Goal: Information Seeking & Learning: Compare options

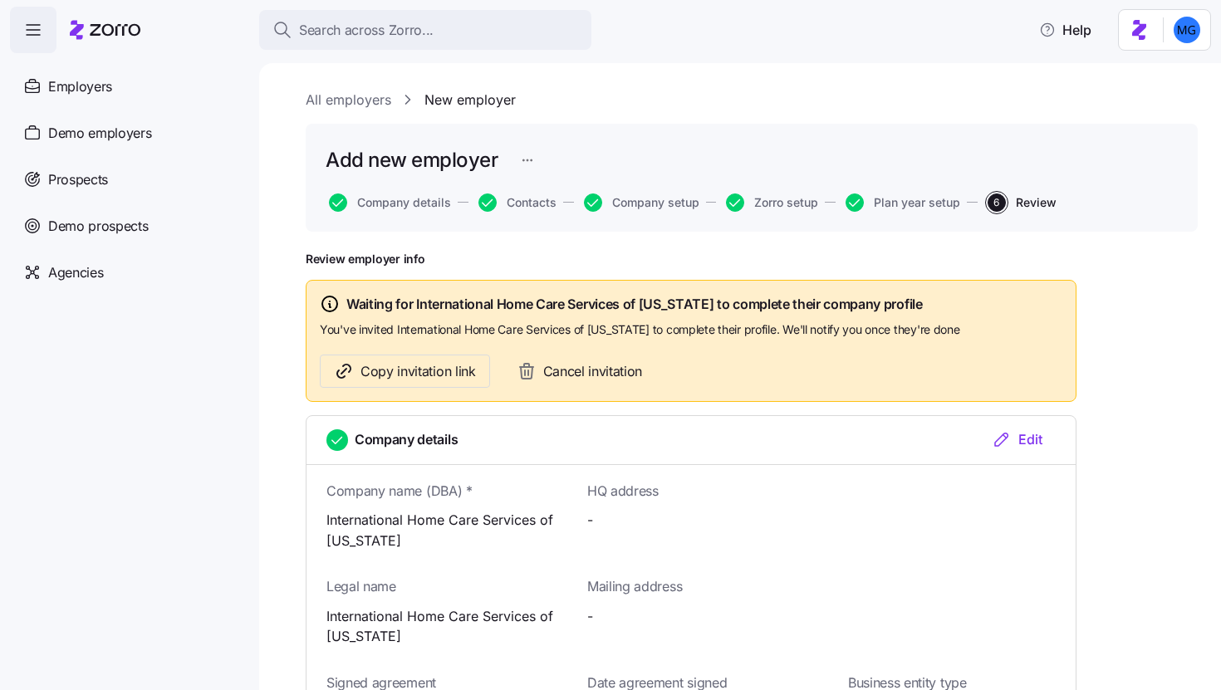
scroll to position [1976, 0]
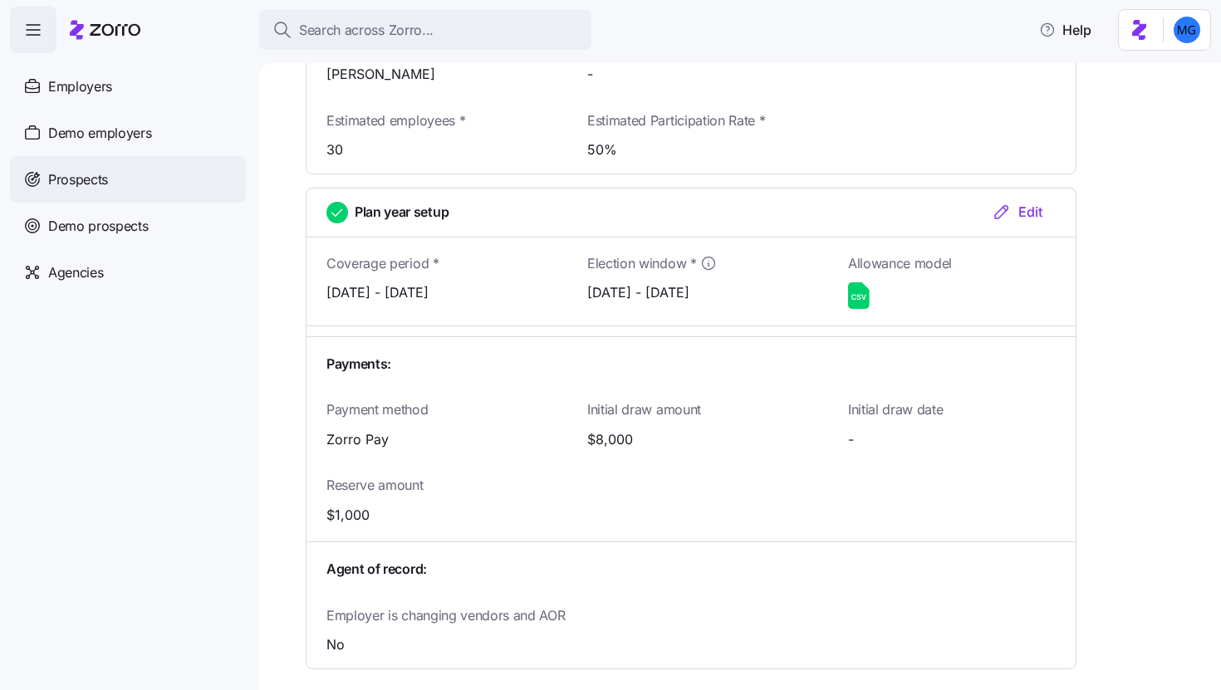
click at [162, 183] on div "Prospects" at bounding box center [128, 179] width 236 height 47
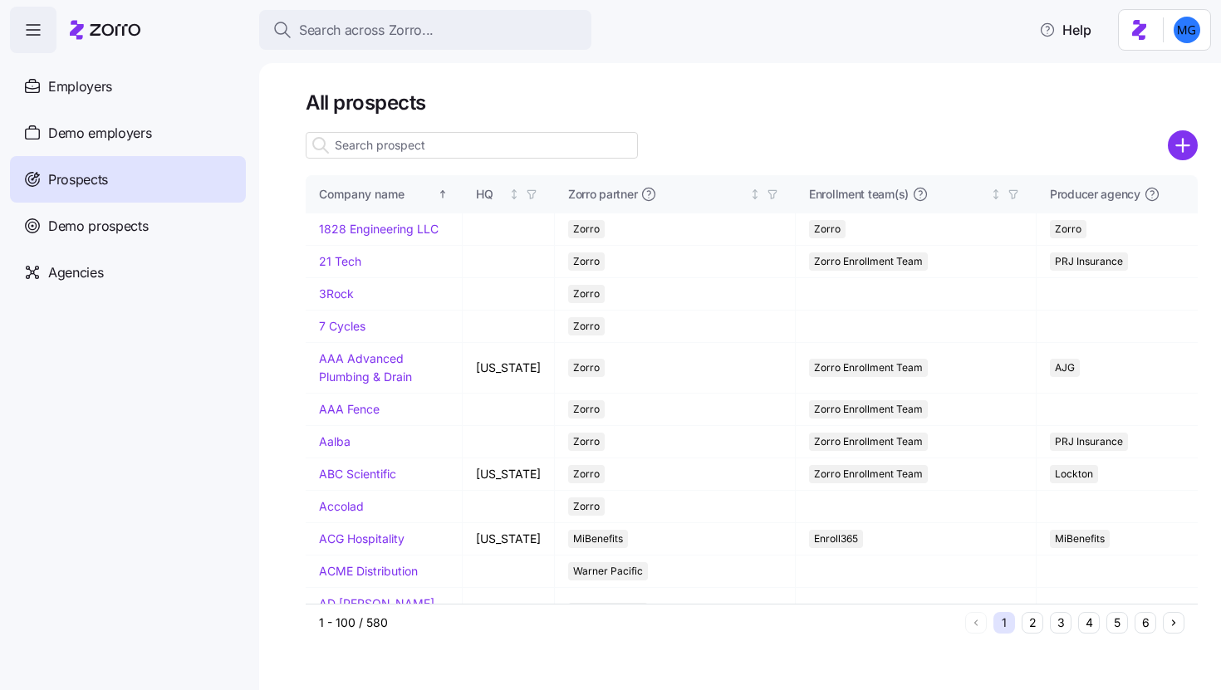
click at [483, 150] on input at bounding box center [472, 145] width 332 height 27
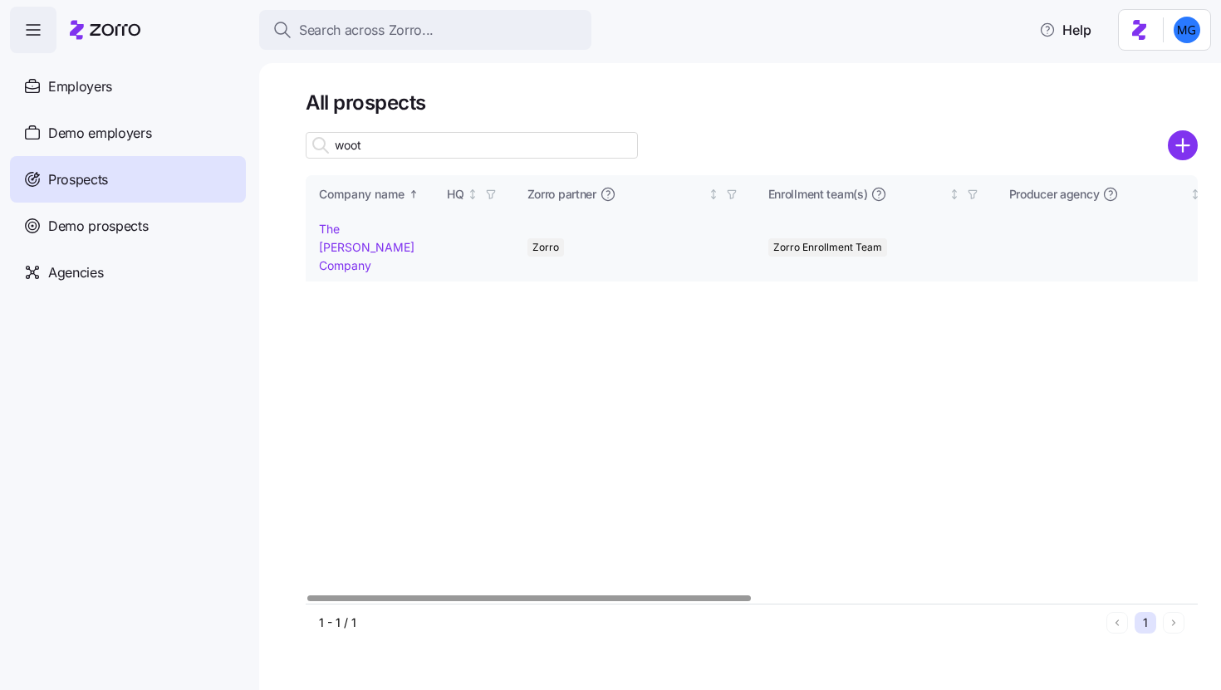
type input "woot"
click at [355, 249] on link "The [PERSON_NAME] Company" at bounding box center [367, 247] width 96 height 50
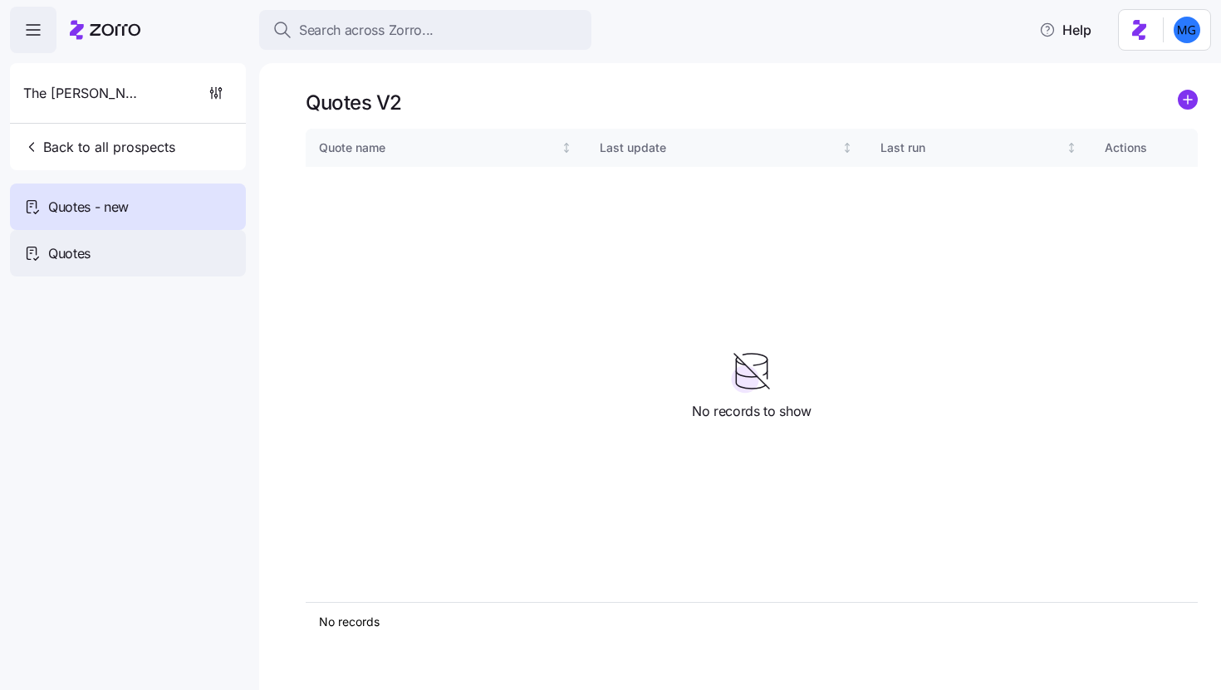
click at [145, 241] on div "Quotes" at bounding box center [128, 253] width 236 height 47
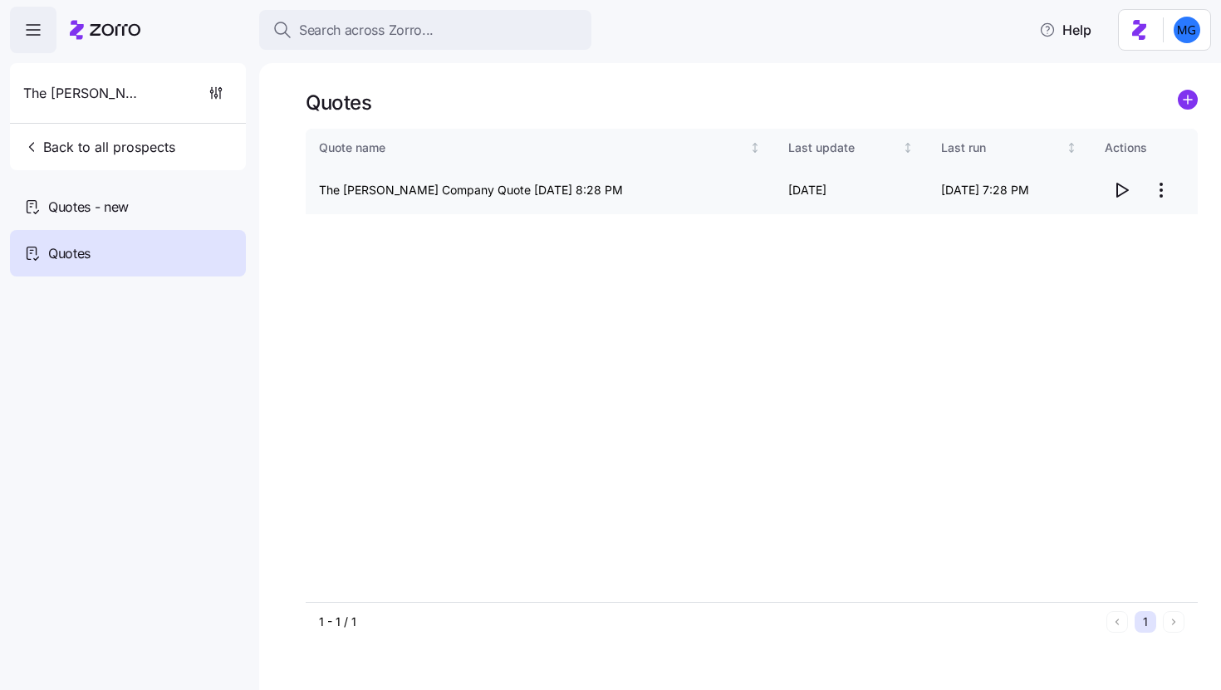
click at [1123, 193] on icon "button" at bounding box center [1121, 190] width 20 height 20
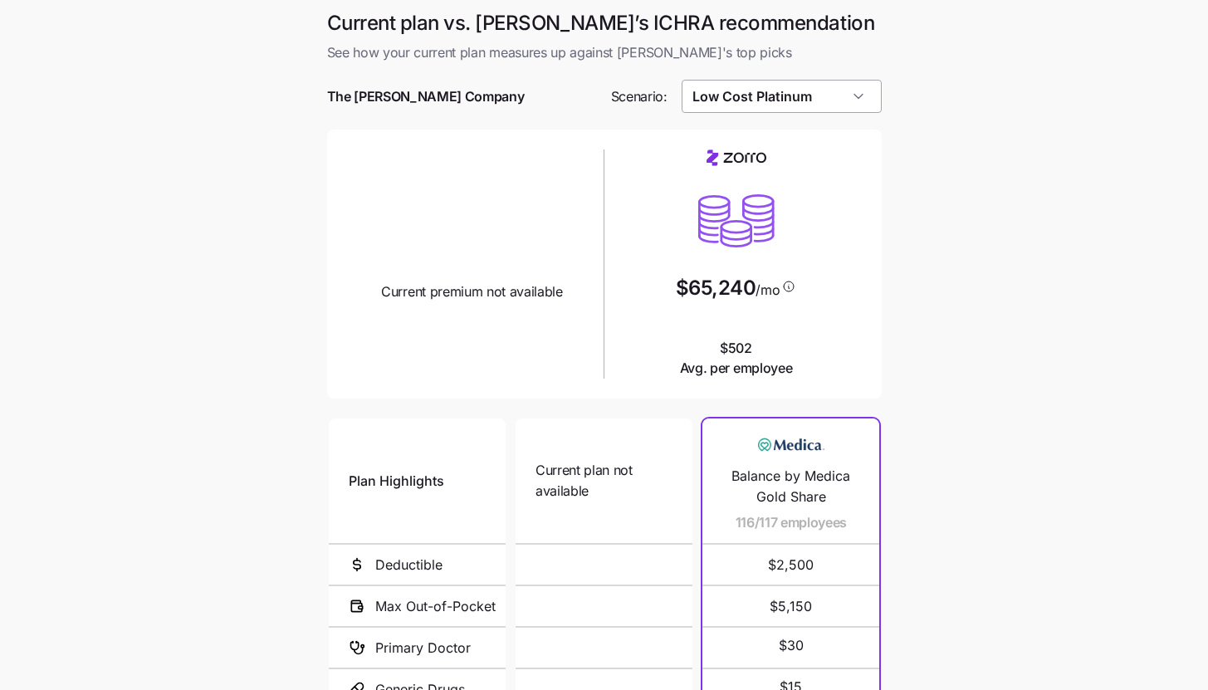
click at [848, 99] on input "Low Cost Platinum" at bounding box center [782, 96] width 200 height 33
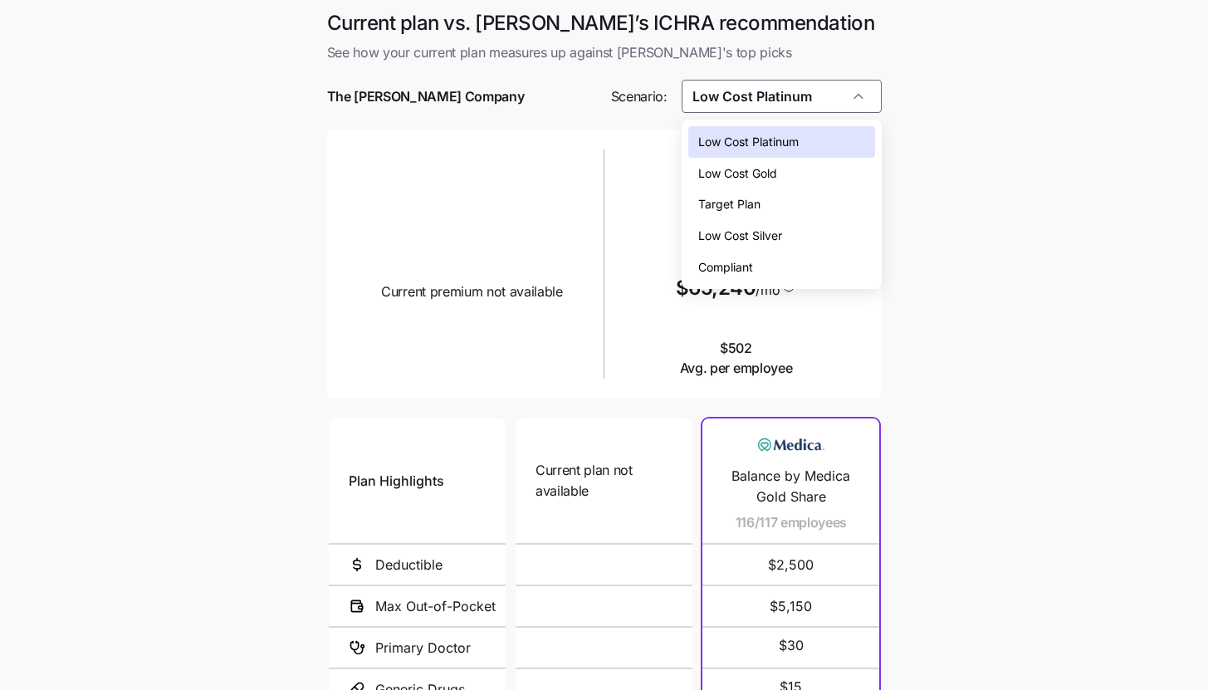
click at [831, 236] on div "Low Cost Silver" at bounding box center [782, 236] width 187 height 32
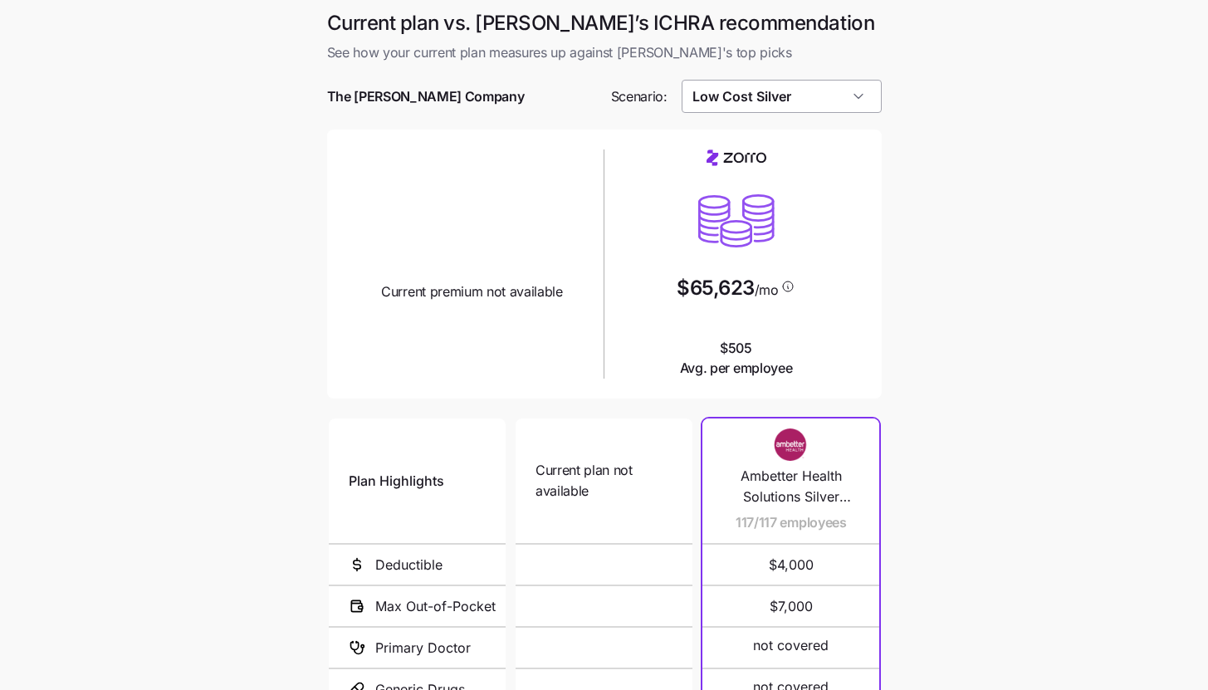
click at [849, 94] on input "Low Cost Silver" at bounding box center [782, 96] width 200 height 33
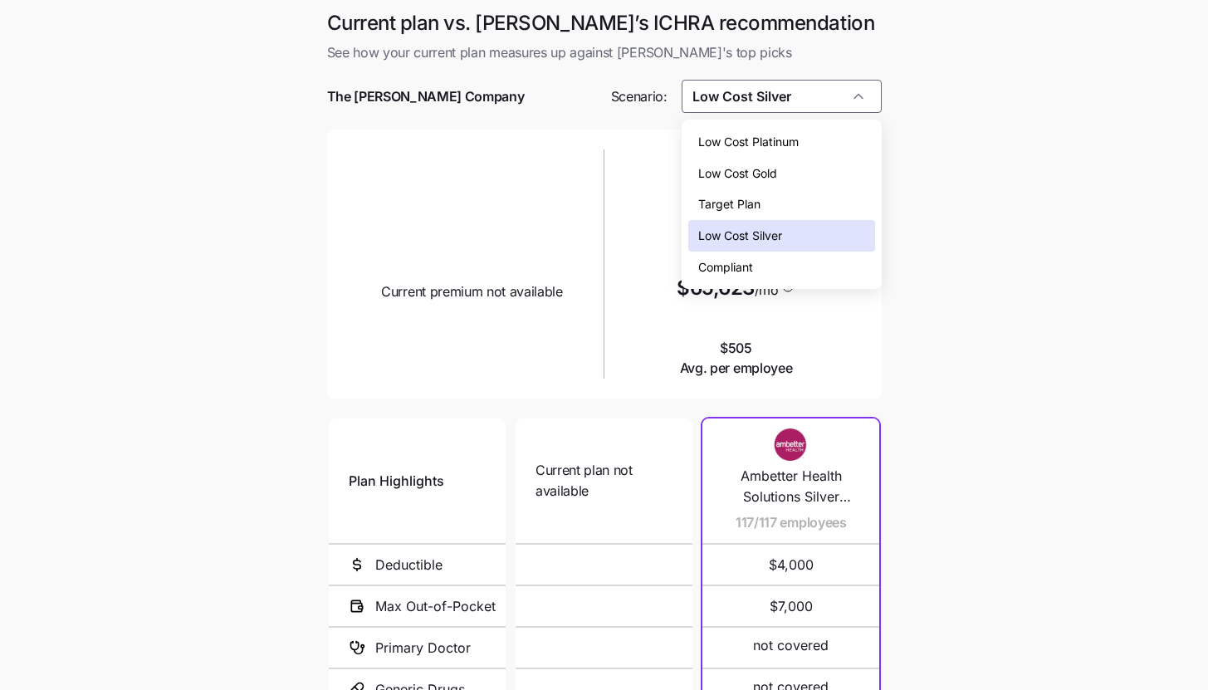
click at [846, 135] on div "Low Cost Platinum" at bounding box center [782, 142] width 187 height 32
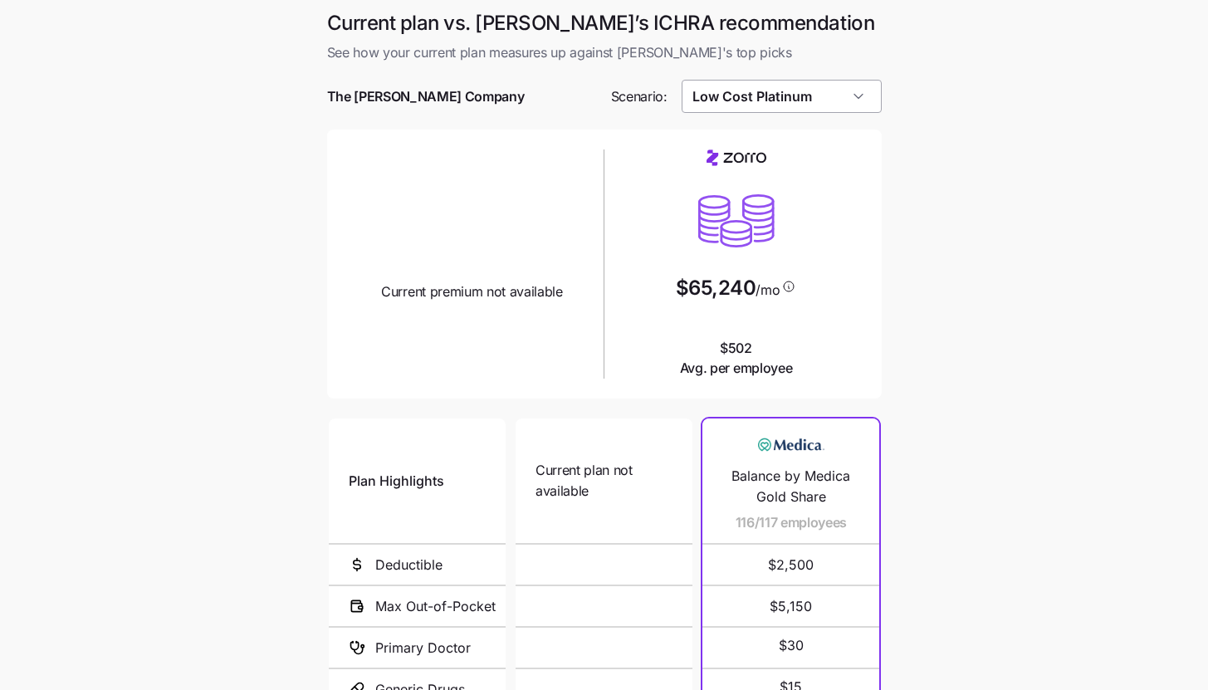
click at [846, 108] on input "Low Cost Platinum" at bounding box center [782, 96] width 200 height 33
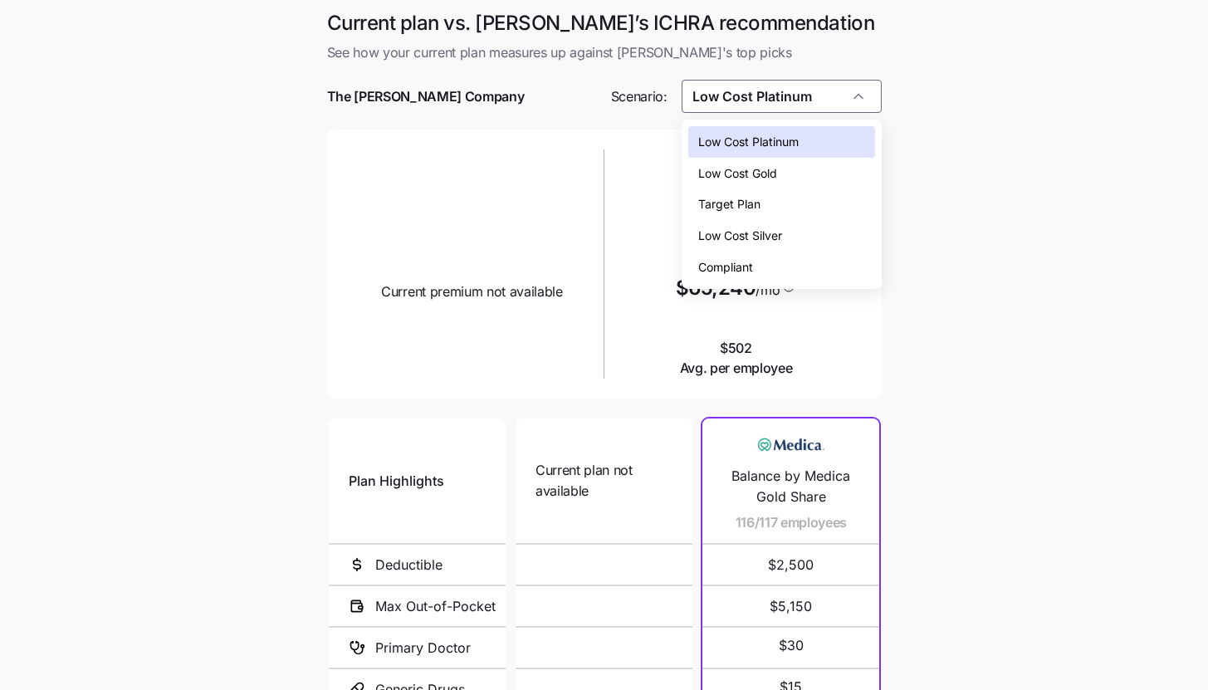
click at [848, 245] on div "Low Cost Silver" at bounding box center [782, 236] width 187 height 32
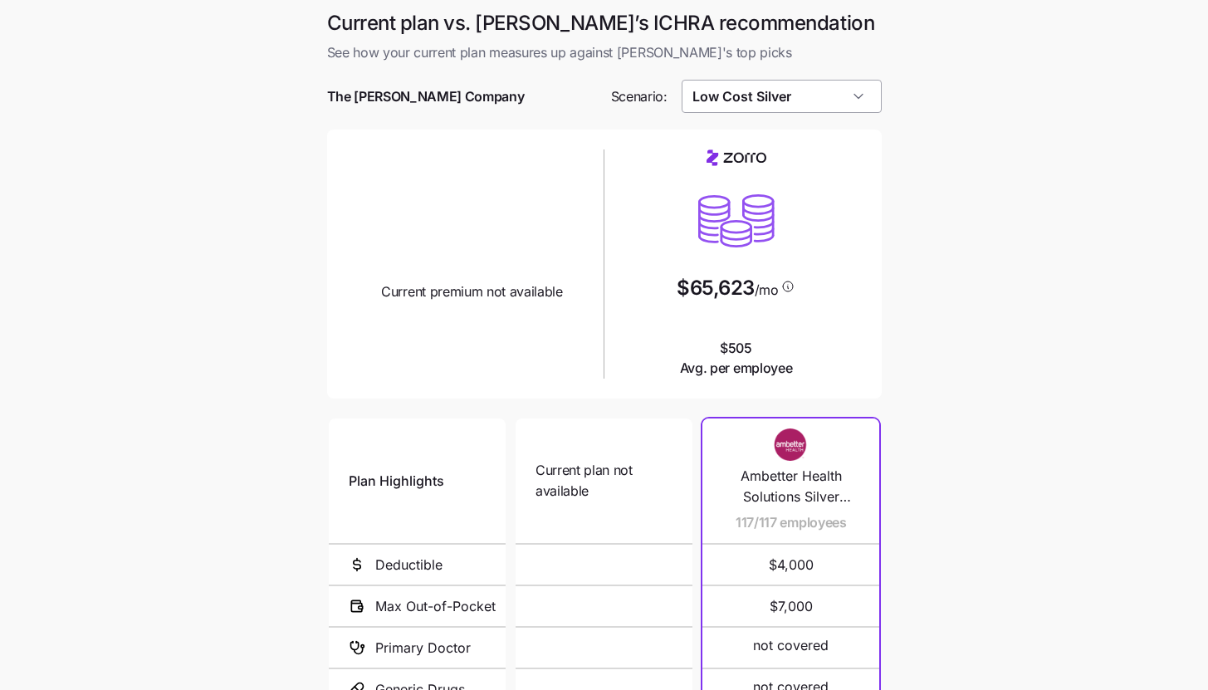
click at [841, 106] on input "Low Cost Silver" at bounding box center [782, 96] width 200 height 33
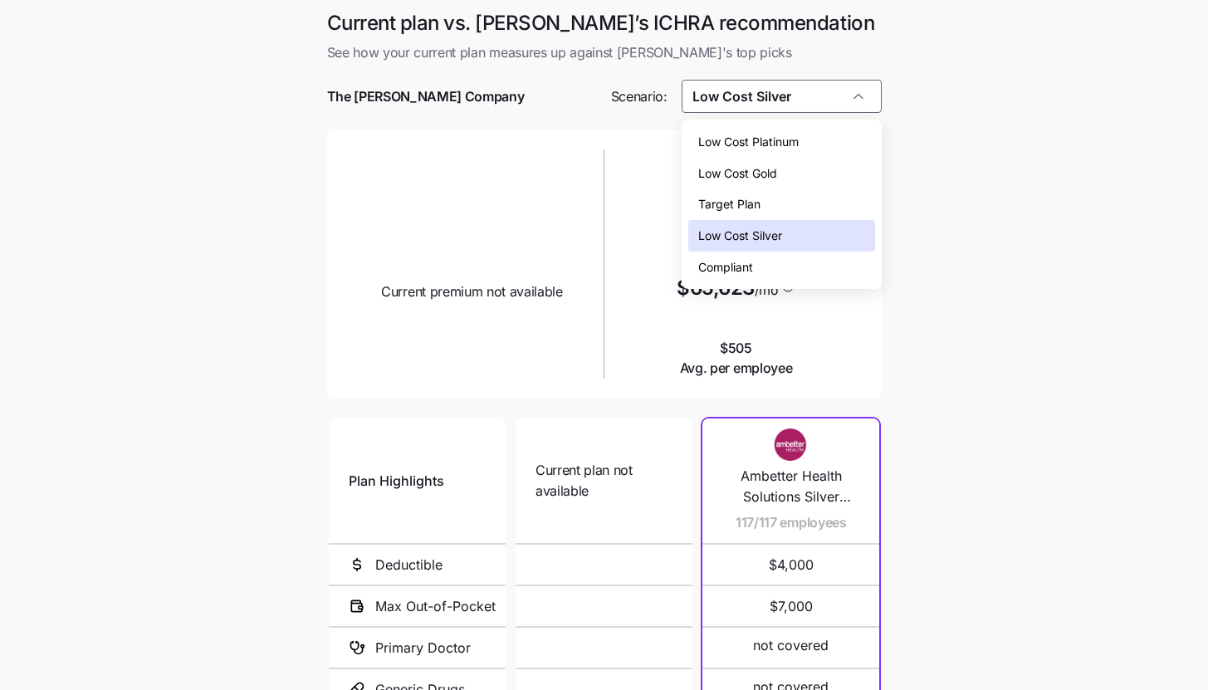
click at [838, 180] on div "Low Cost Gold" at bounding box center [782, 174] width 187 height 32
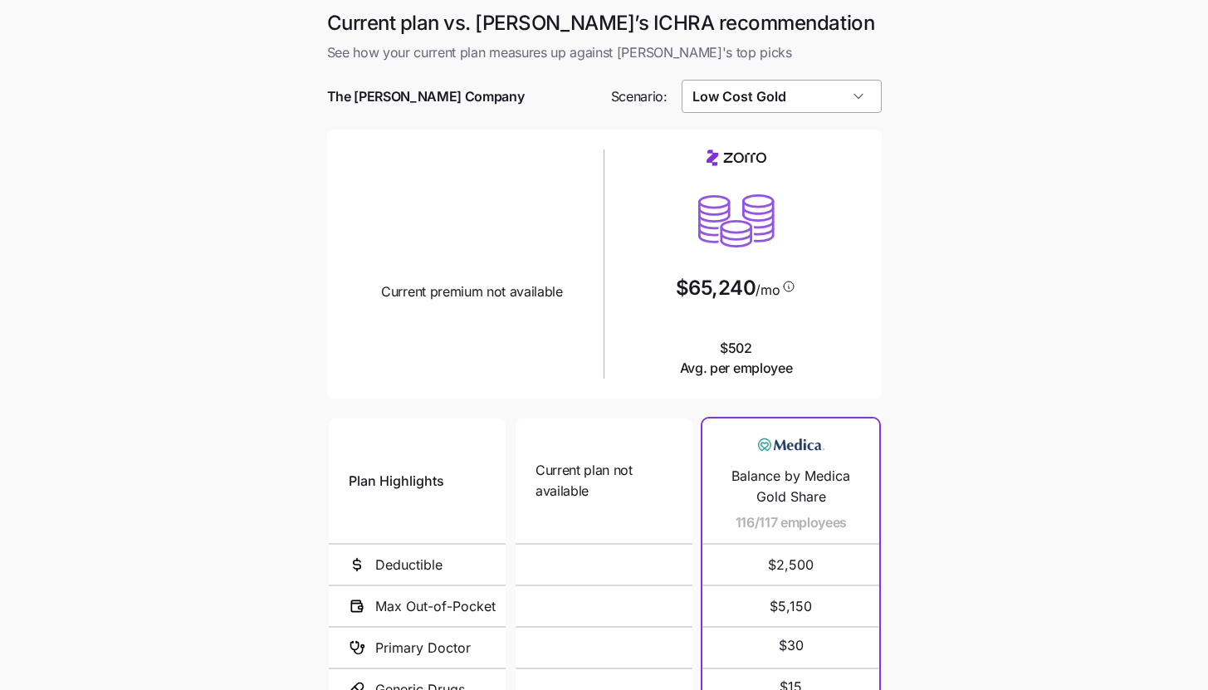
click at [843, 103] on input "Low Cost Gold" at bounding box center [782, 96] width 200 height 33
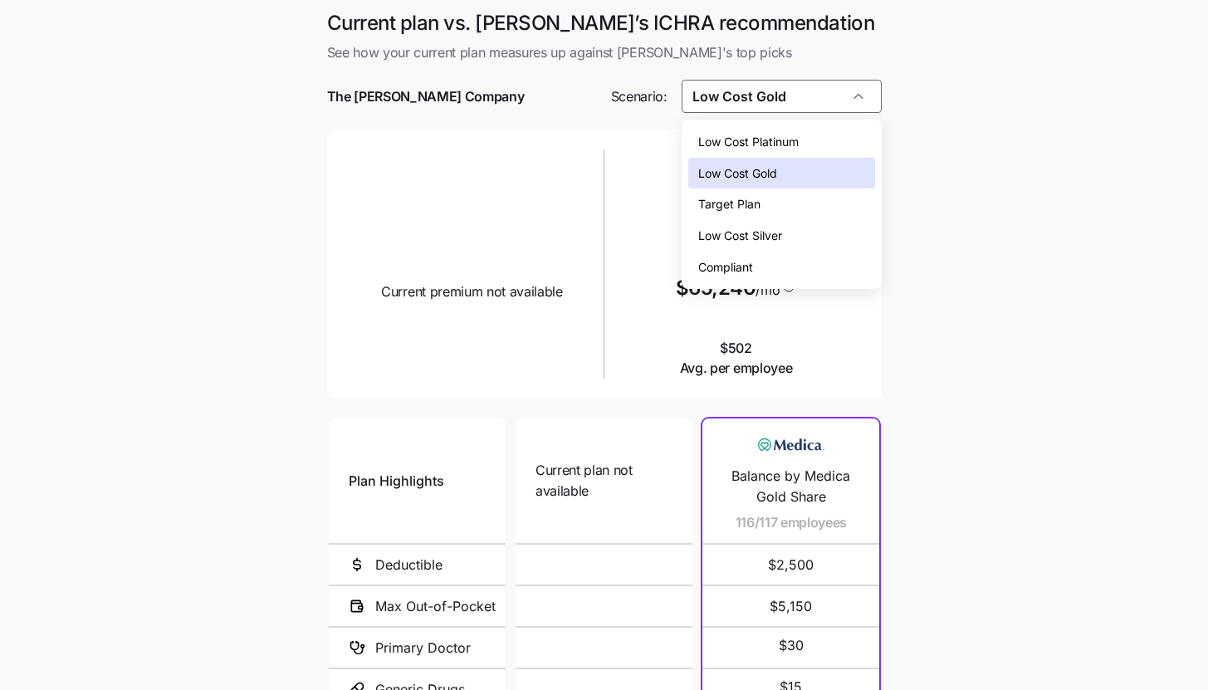
click at [851, 135] on div "Low Cost Platinum" at bounding box center [782, 142] width 187 height 32
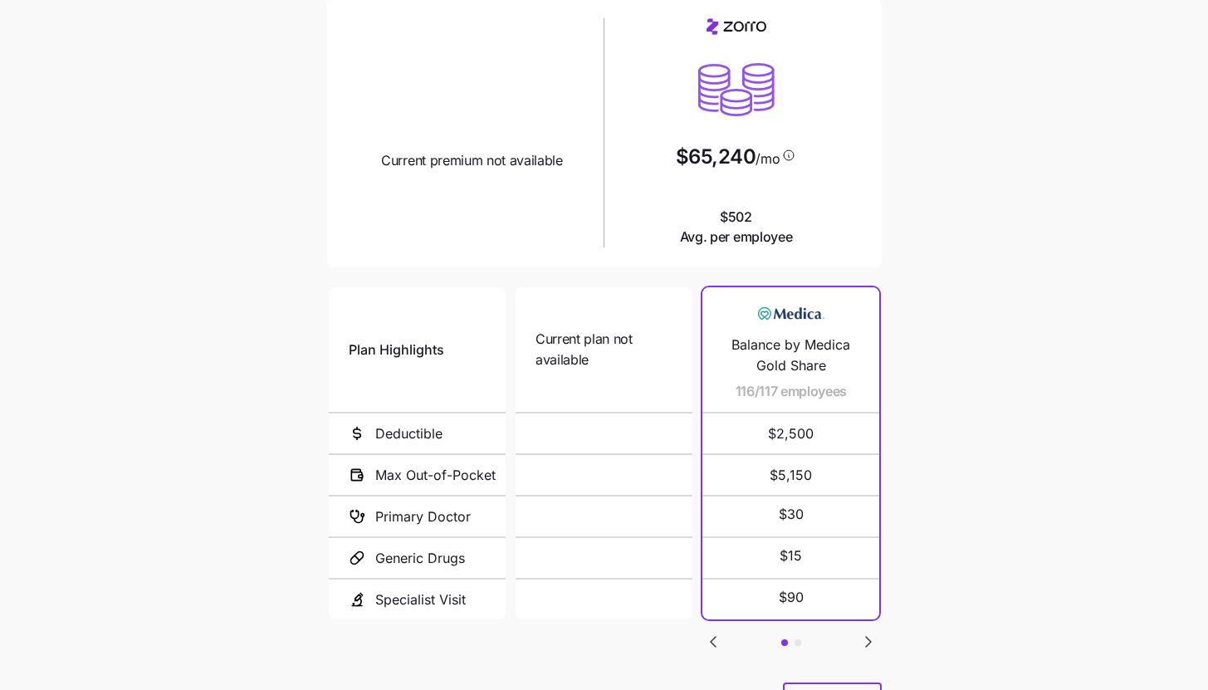
scroll to position [130, 0]
click at [868, 640] on icon "Go to next slide" at bounding box center [868, 643] width 5 height 10
click at [719, 634] on icon "Go to previous slide" at bounding box center [713, 643] width 20 height 20
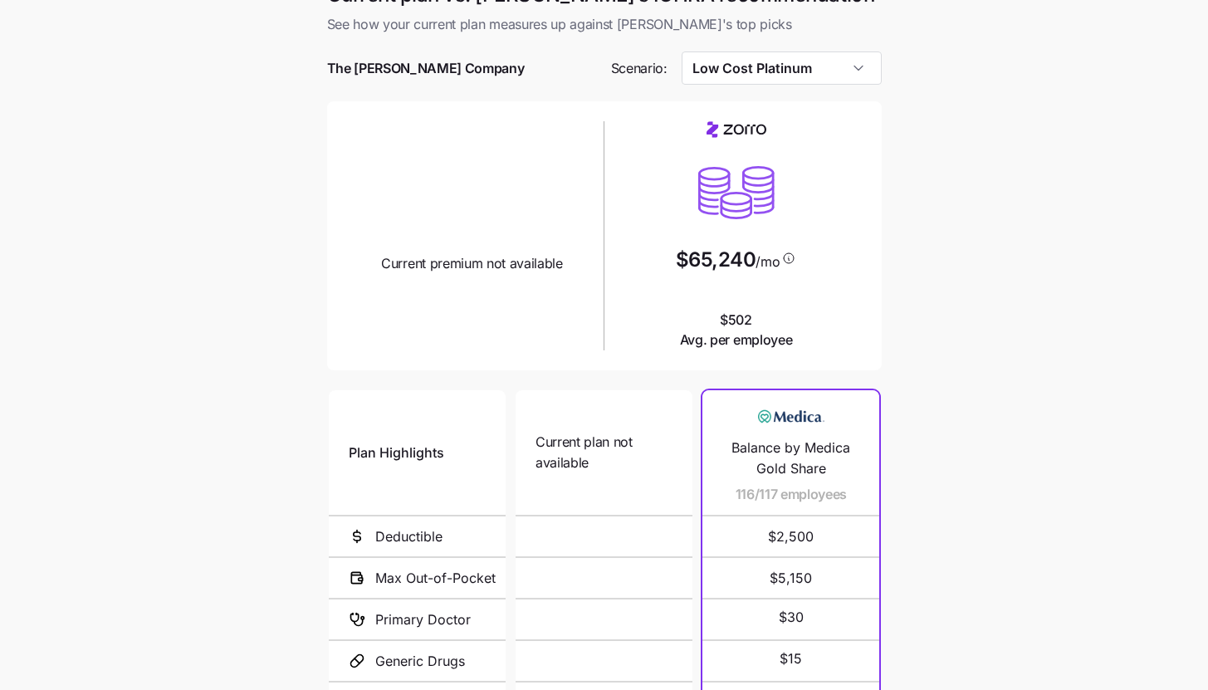
scroll to position [0, 0]
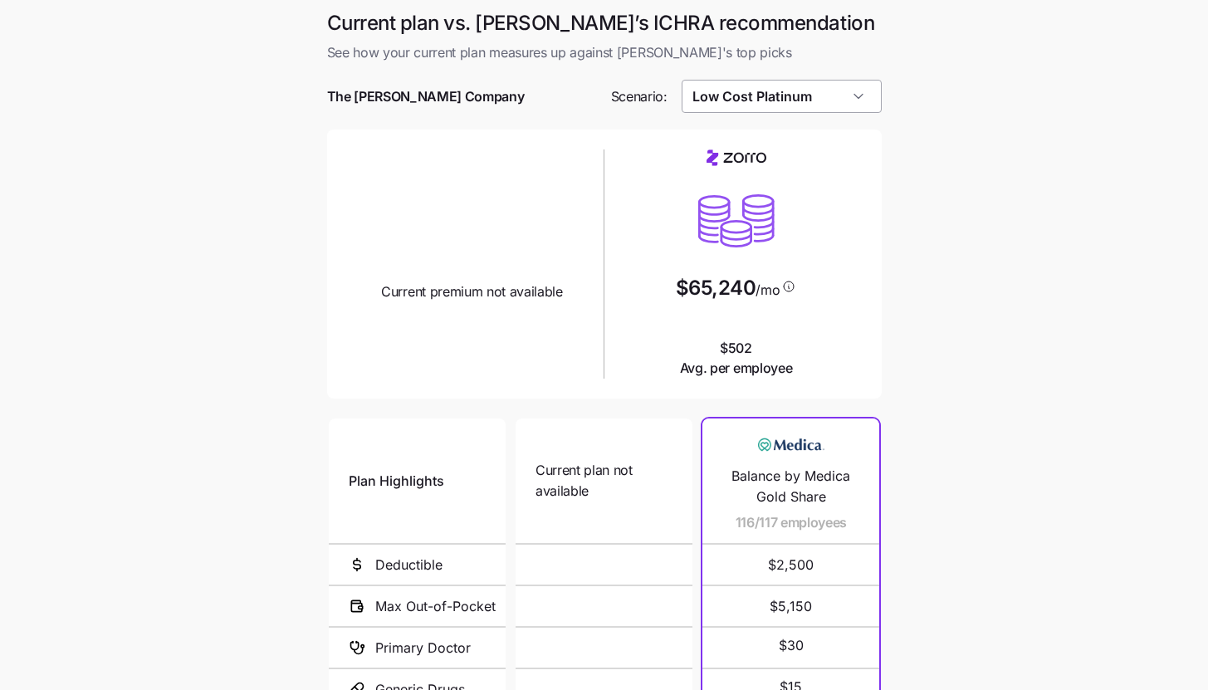
click at [869, 91] on input "Low Cost Platinum" at bounding box center [782, 96] width 200 height 33
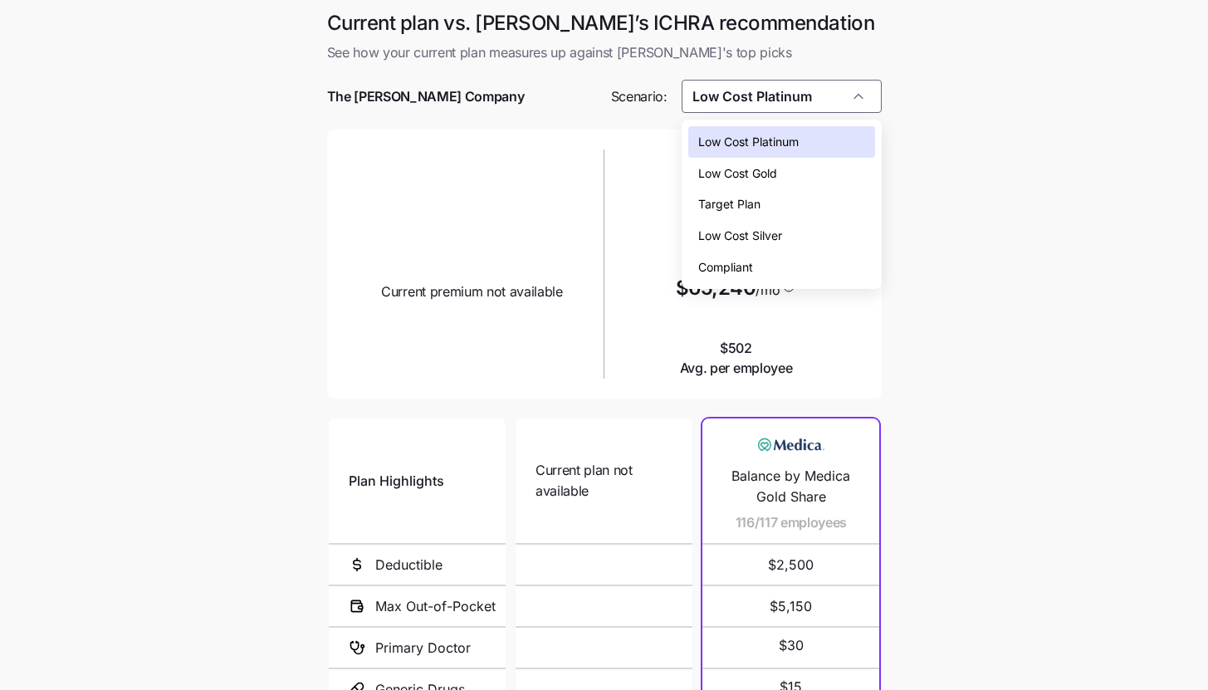
click at [846, 171] on div "Low Cost Gold" at bounding box center [782, 174] width 187 height 32
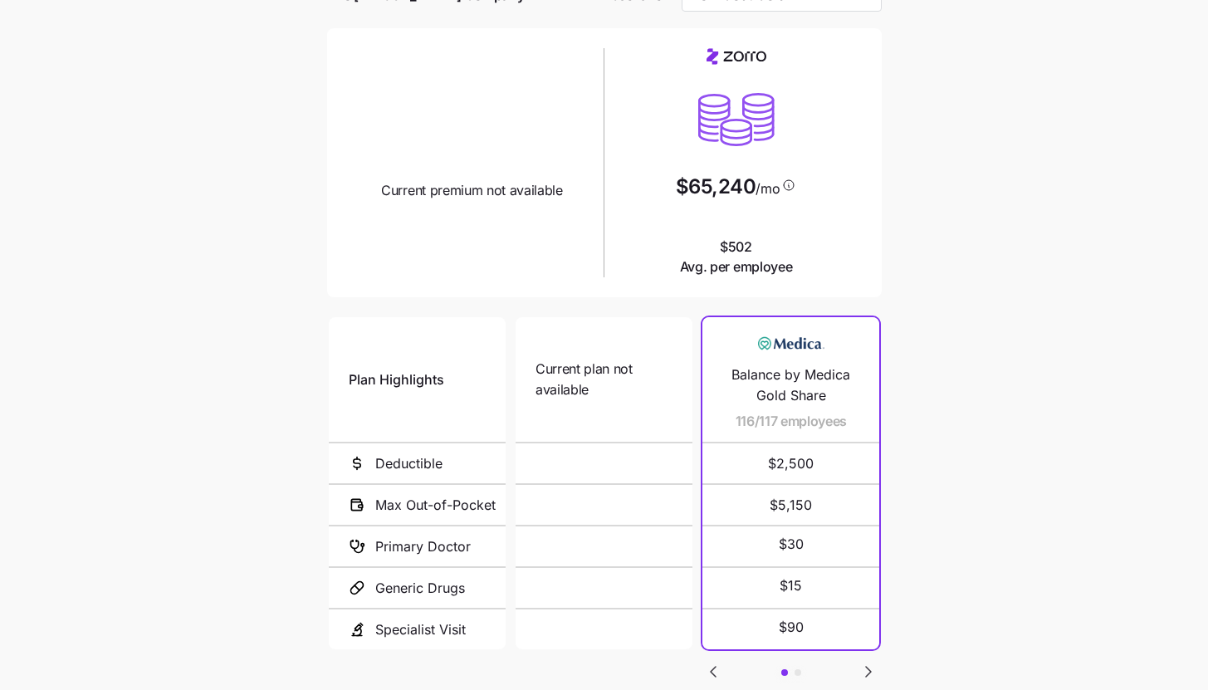
scroll to position [215, 0]
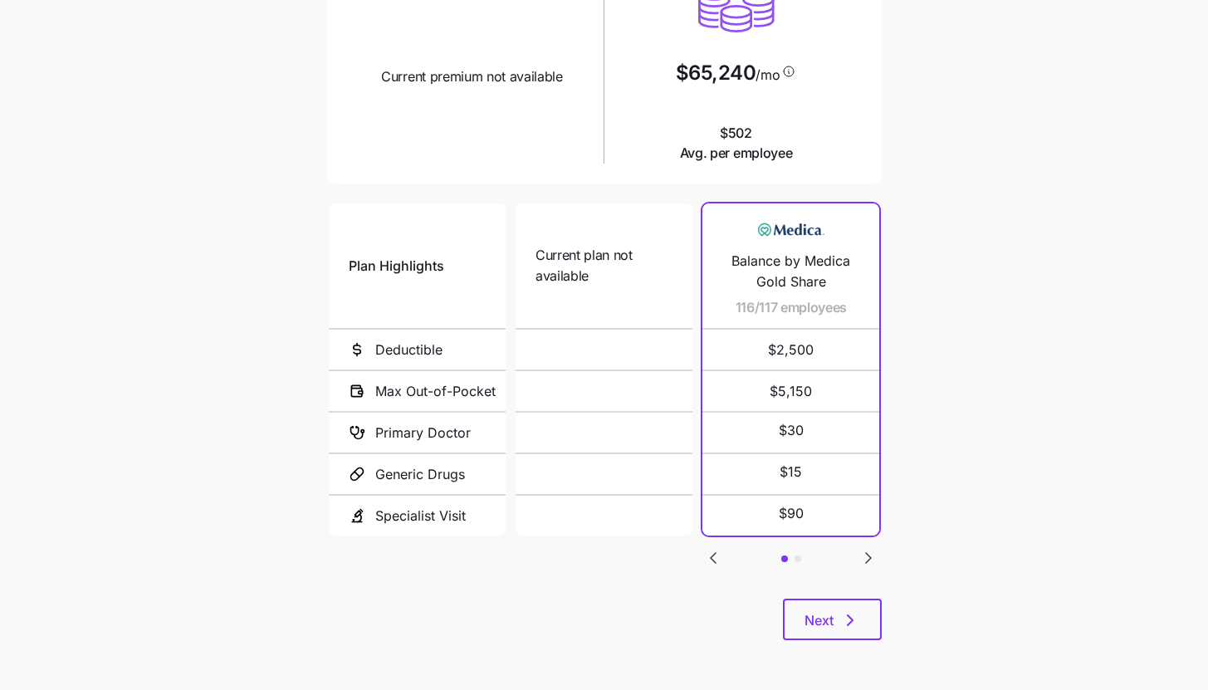
click at [866, 556] on icon "Go to next slide" at bounding box center [869, 558] width 20 height 20
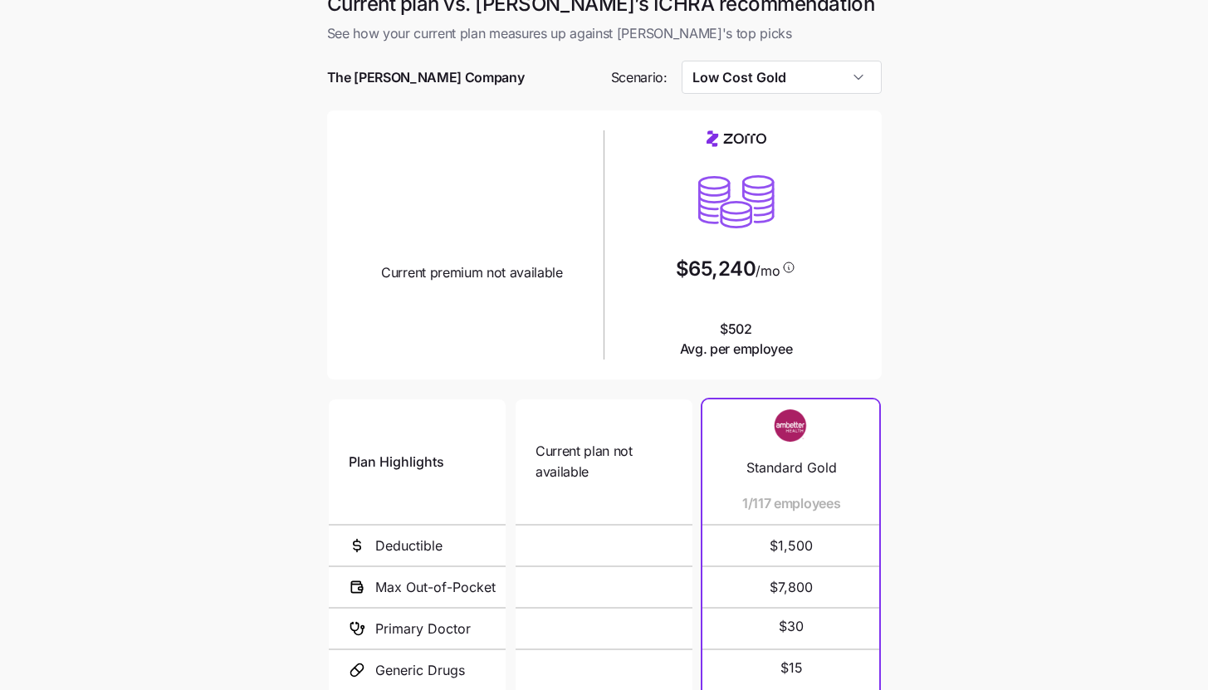
scroll to position [0, 0]
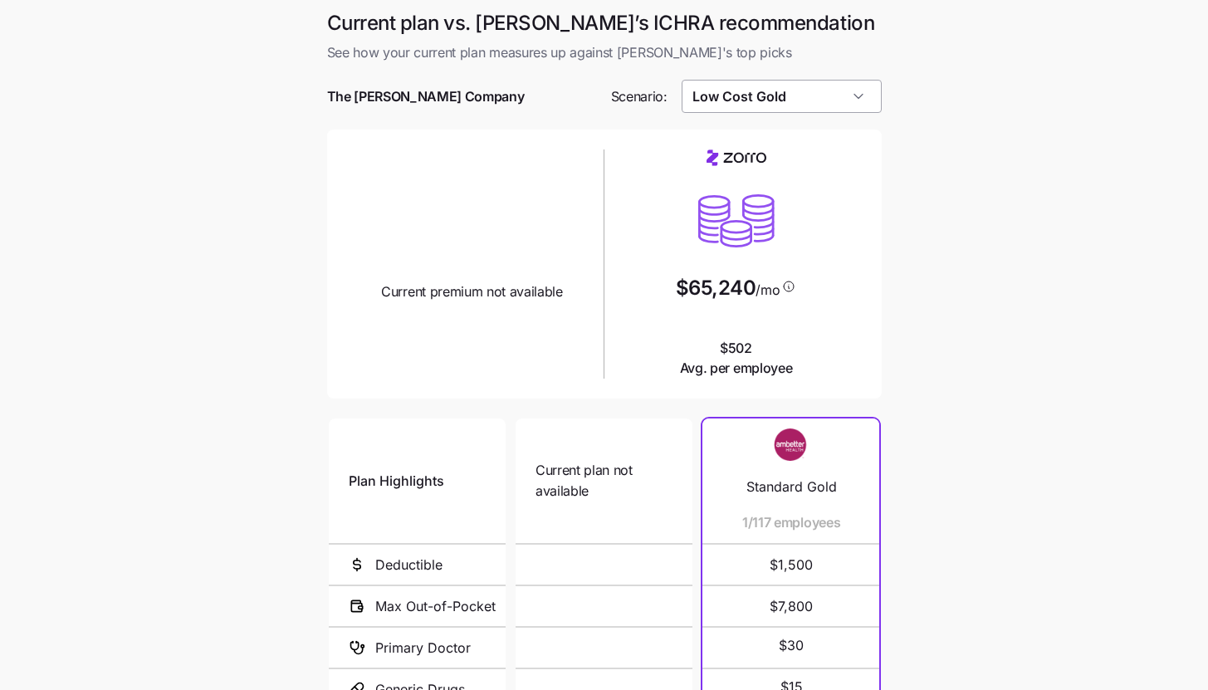
click at [877, 102] on input "Low Cost Gold" at bounding box center [782, 96] width 200 height 33
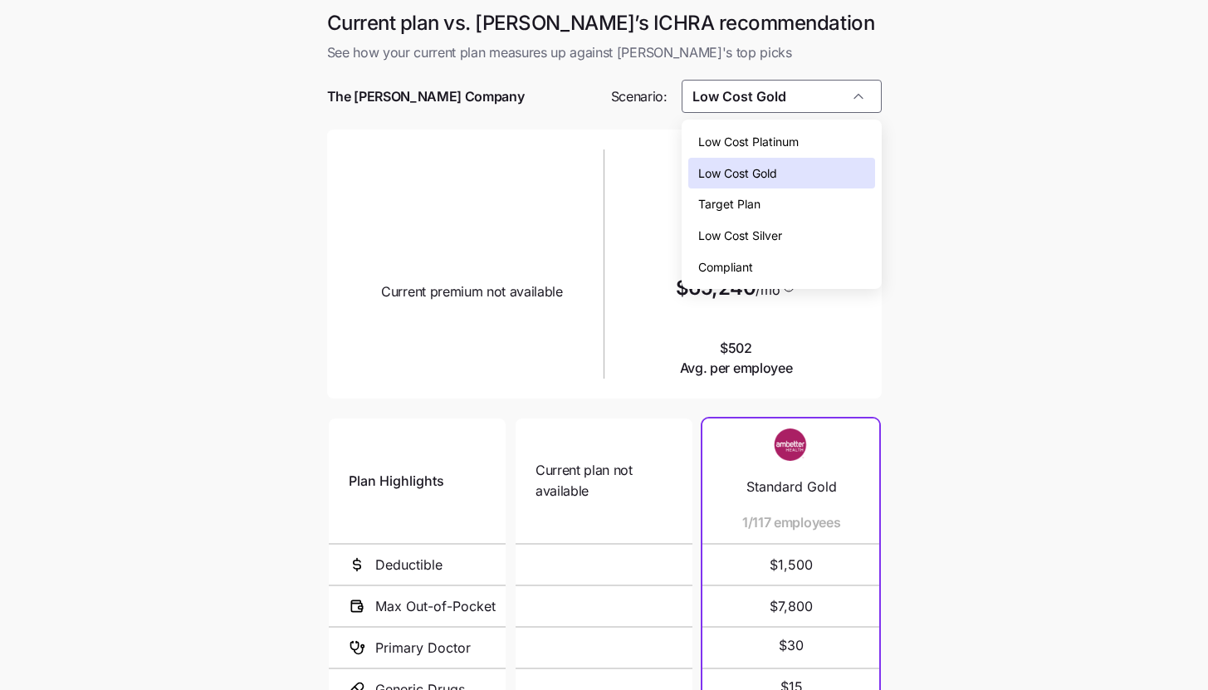
click at [831, 233] on div "Low Cost Silver" at bounding box center [782, 236] width 187 height 32
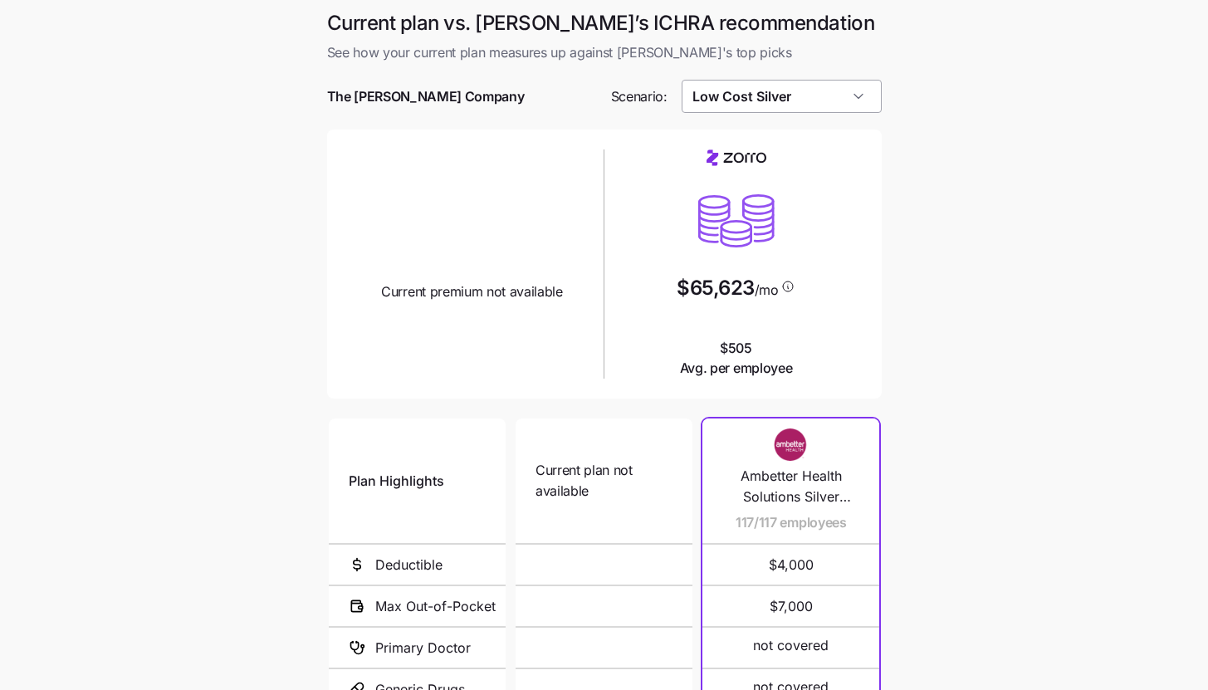
click at [846, 93] on input "Low Cost Silver" at bounding box center [782, 96] width 200 height 33
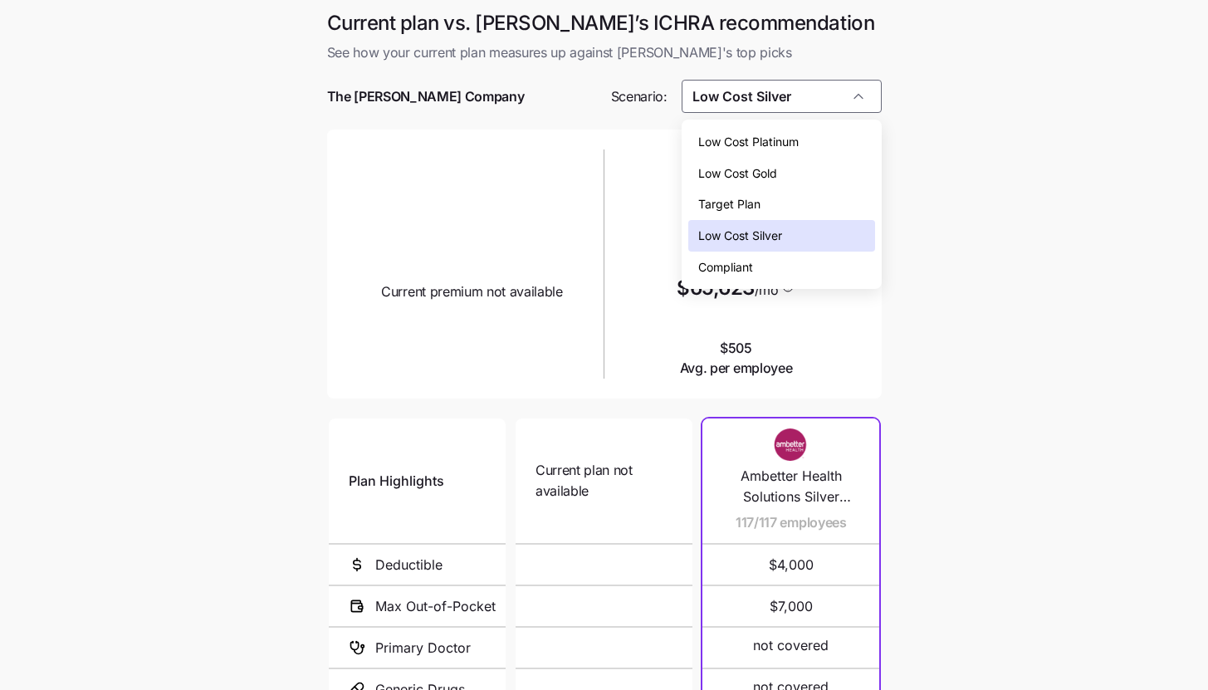
click at [847, 140] on div "Low Cost Platinum" at bounding box center [782, 142] width 187 height 32
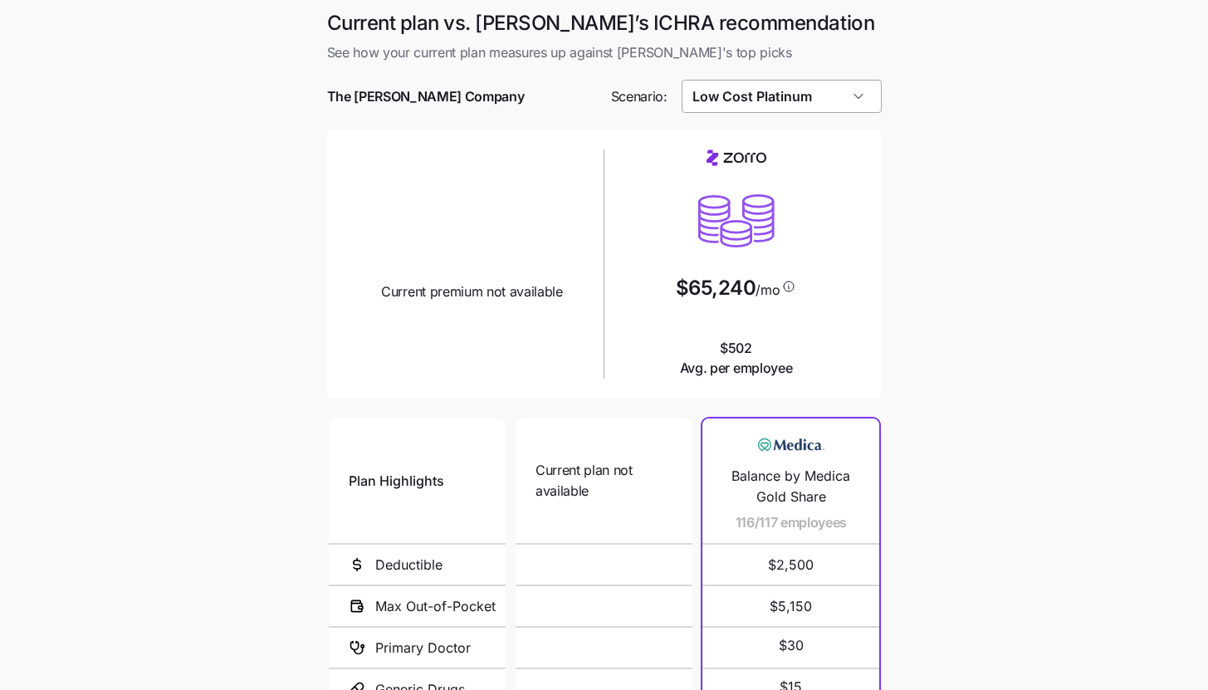
click at [860, 99] on input "Low Cost Platinum" at bounding box center [782, 96] width 200 height 33
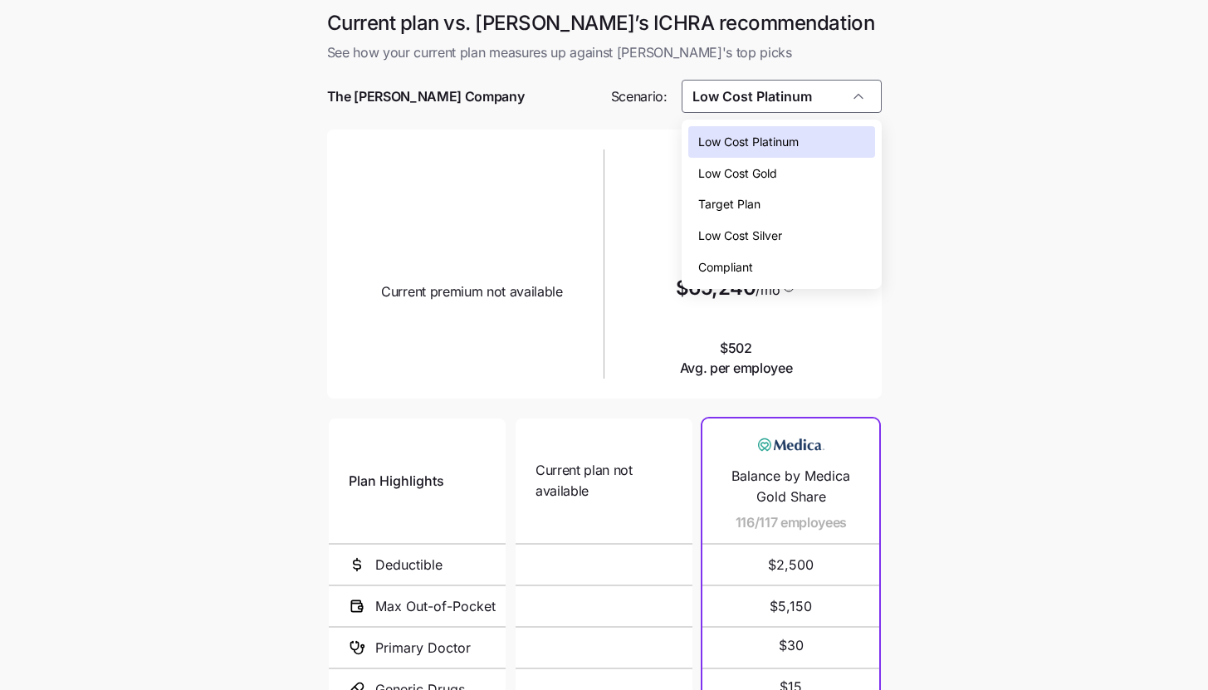
click at [843, 233] on div "Low Cost Silver" at bounding box center [782, 236] width 187 height 32
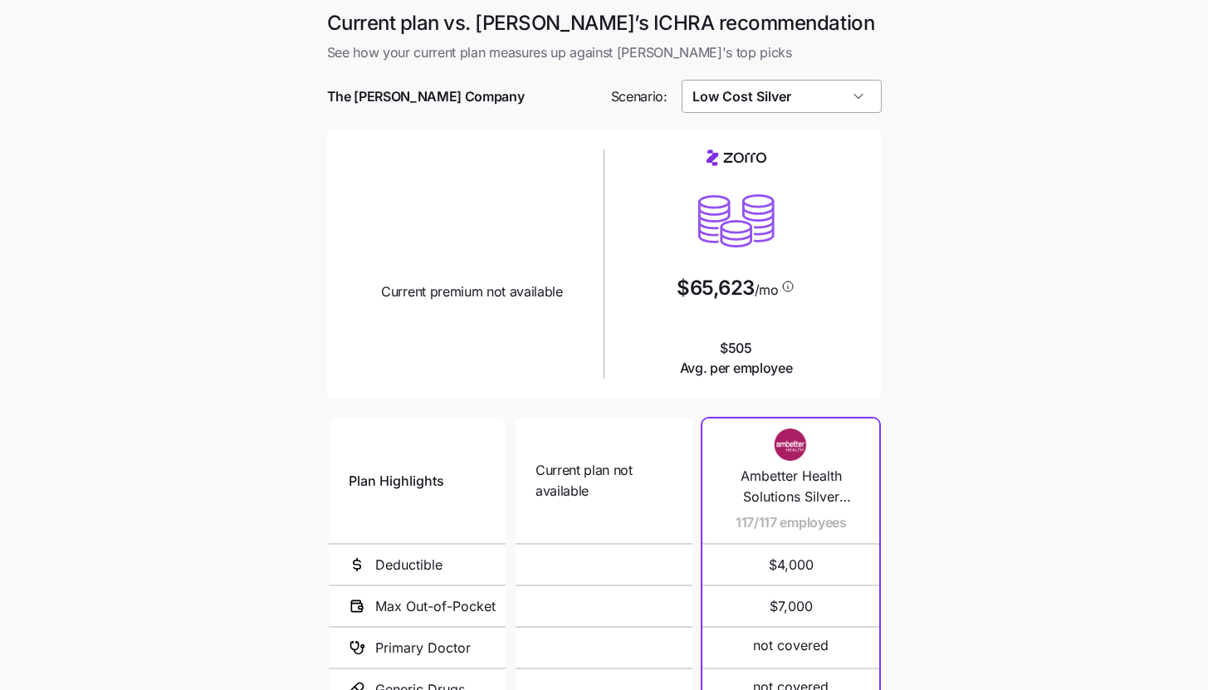
click at [848, 105] on input "Low Cost Silver" at bounding box center [782, 96] width 200 height 33
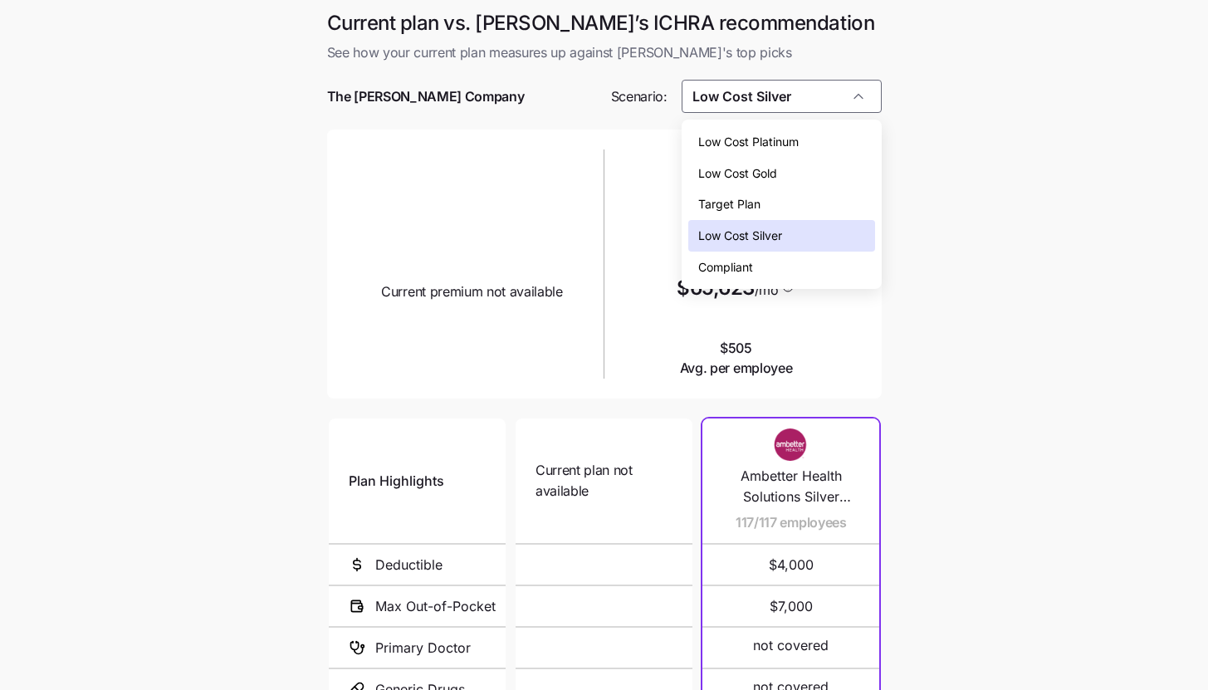
click at [860, 169] on div "Low Cost Gold" at bounding box center [782, 174] width 187 height 32
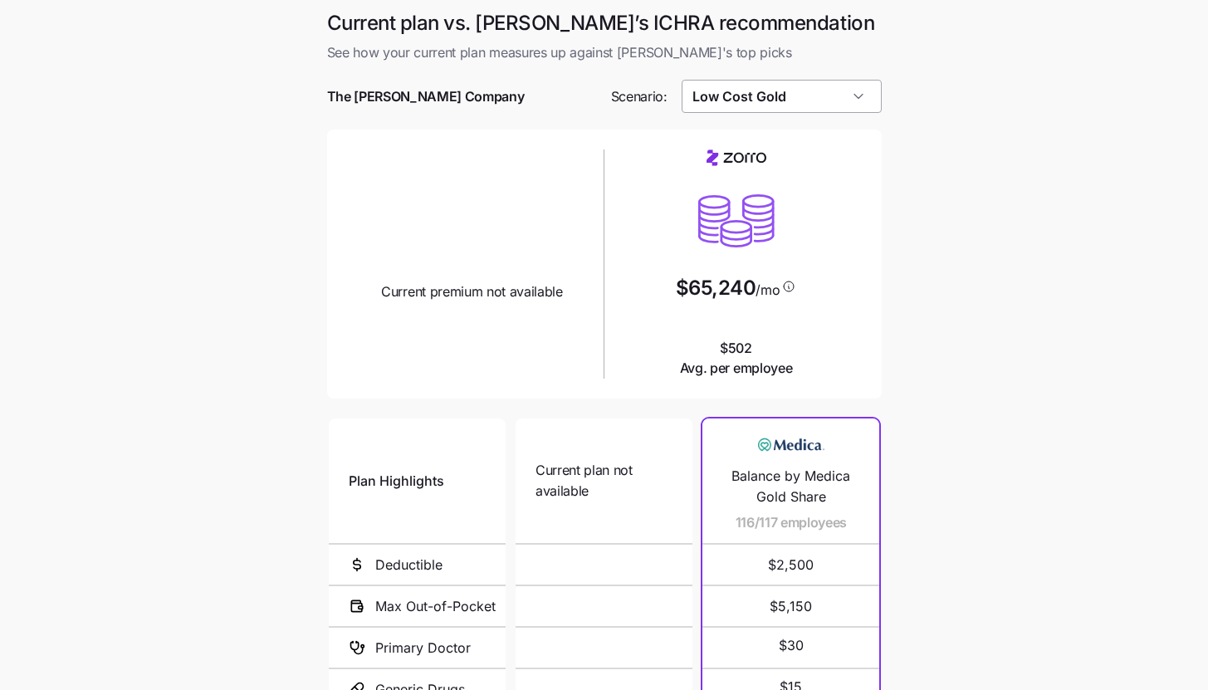
click at [868, 98] on input "Low Cost Gold" at bounding box center [782, 96] width 200 height 33
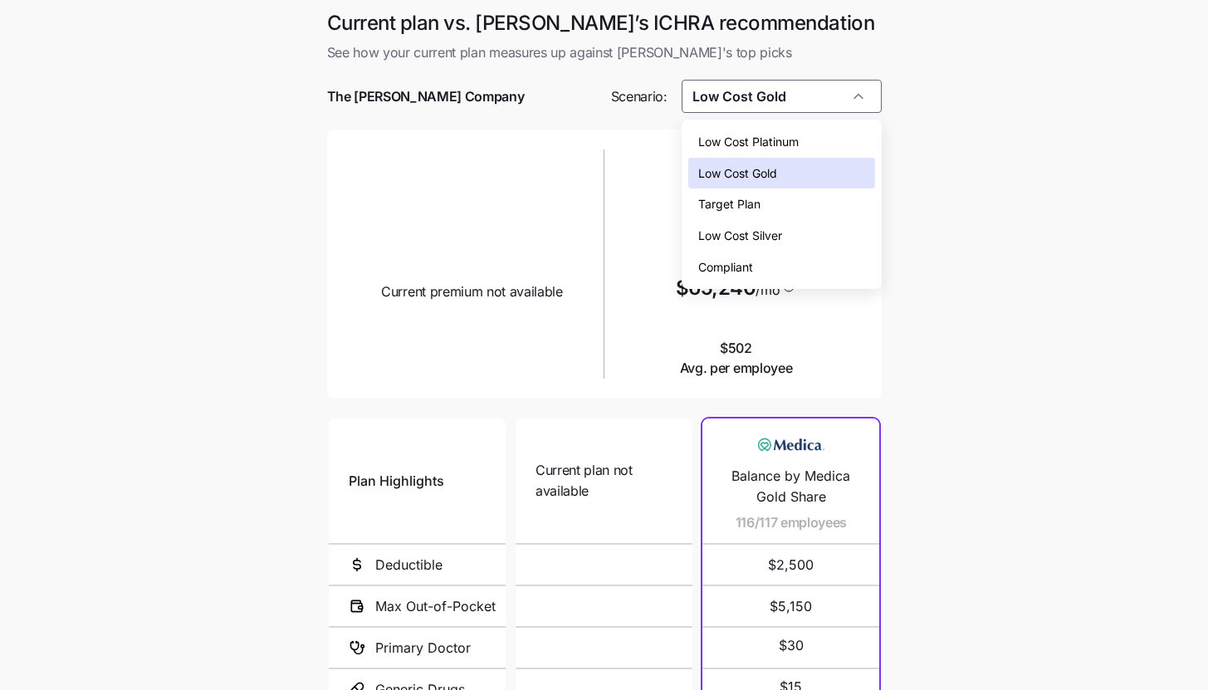
click at [852, 230] on div "Low Cost Silver" at bounding box center [782, 236] width 187 height 32
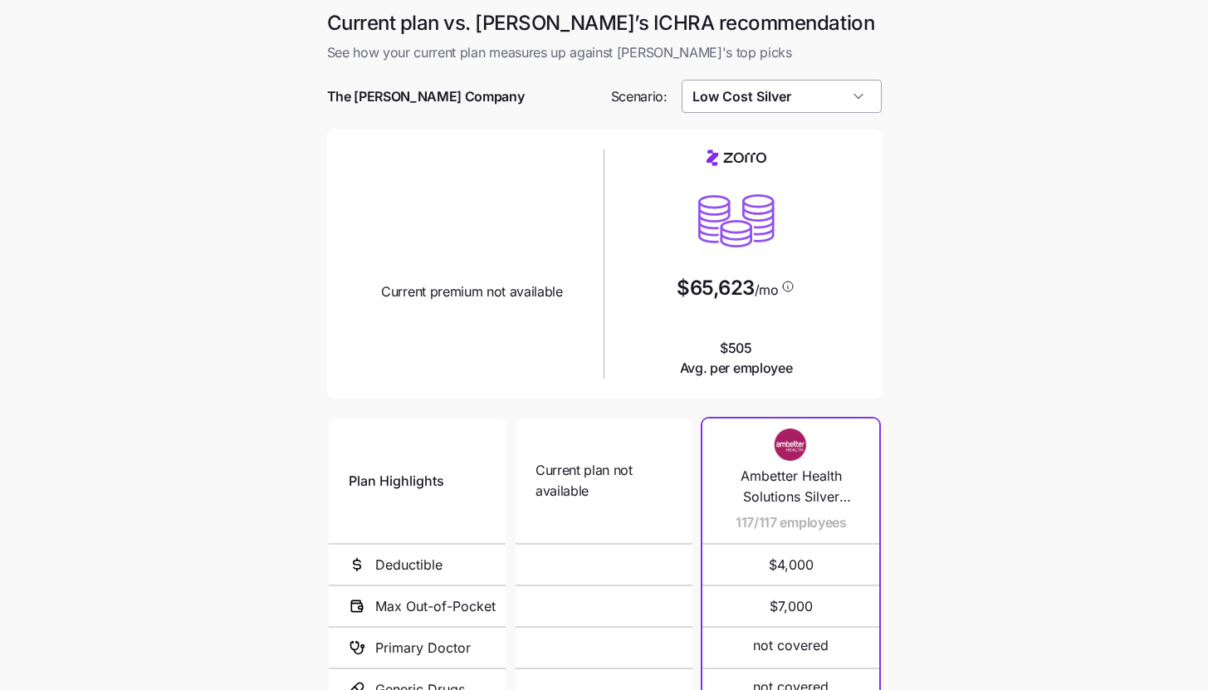
click at [853, 112] on input "Low Cost Silver" at bounding box center [782, 96] width 200 height 33
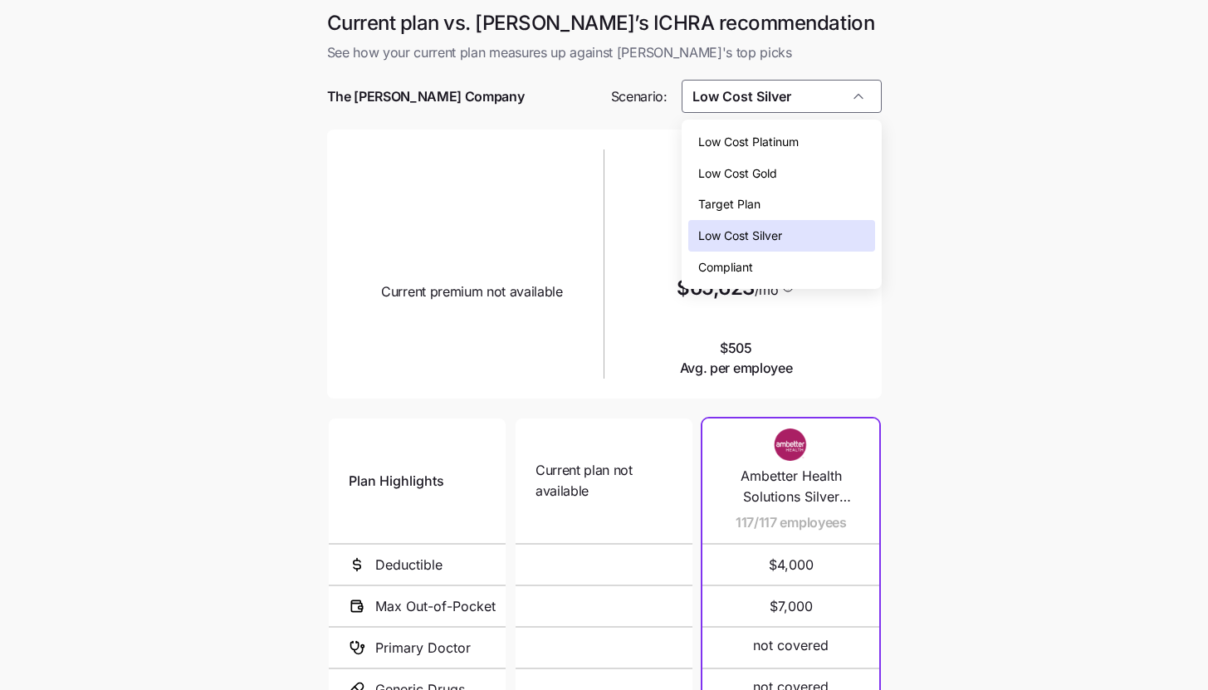
click at [847, 154] on div "Low Cost Platinum" at bounding box center [782, 142] width 187 height 32
type input "Low Cost Platinum"
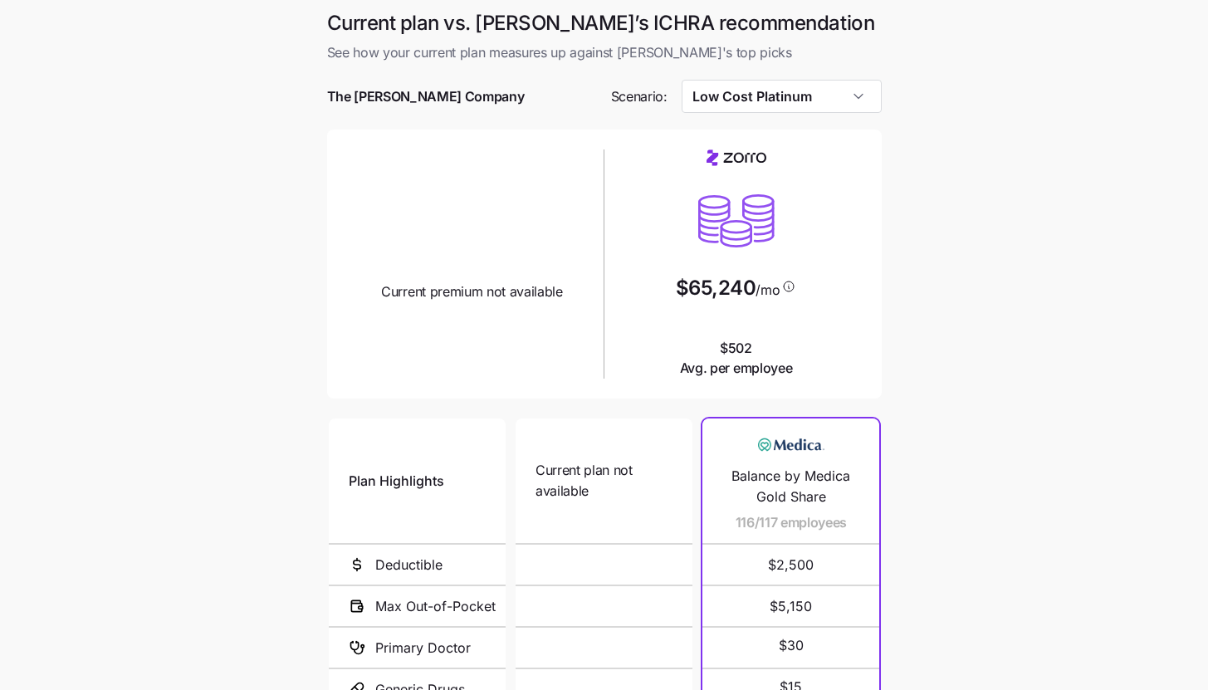
scroll to position [171, 0]
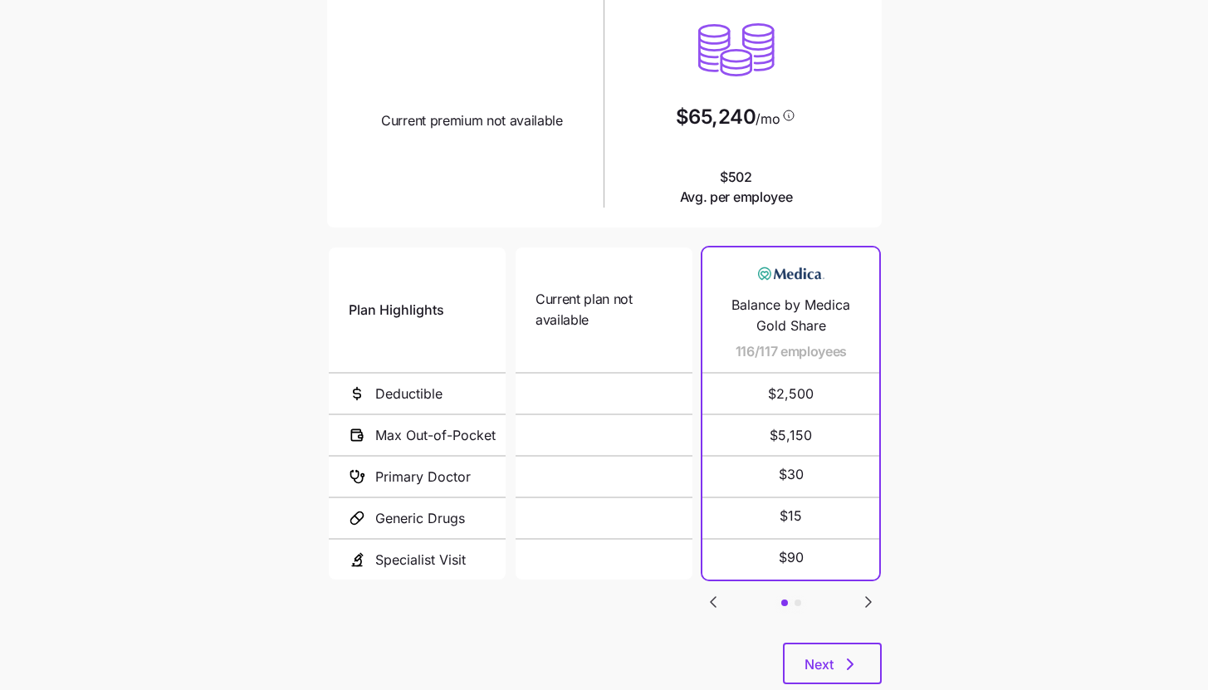
click at [870, 596] on icon "Go to next slide" at bounding box center [869, 602] width 20 height 20
click at [709, 598] on icon "Go to previous slide" at bounding box center [713, 602] width 20 height 20
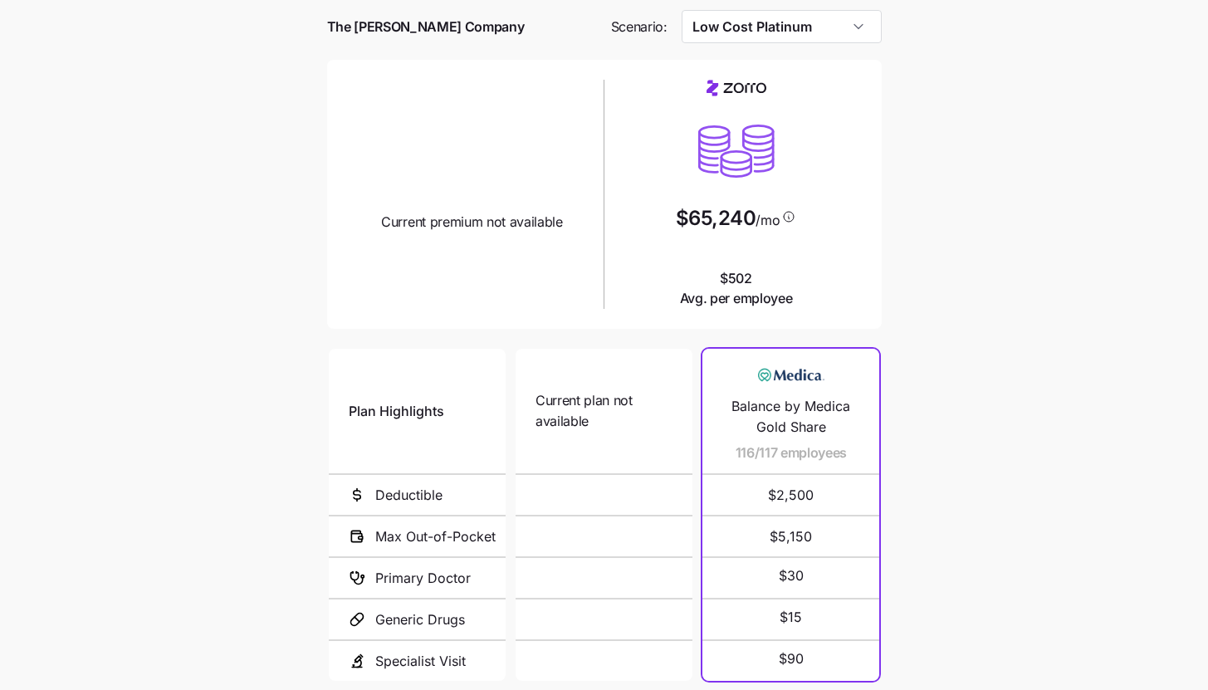
scroll to position [66, 0]
